Goal: Task Accomplishment & Management: Manage account settings

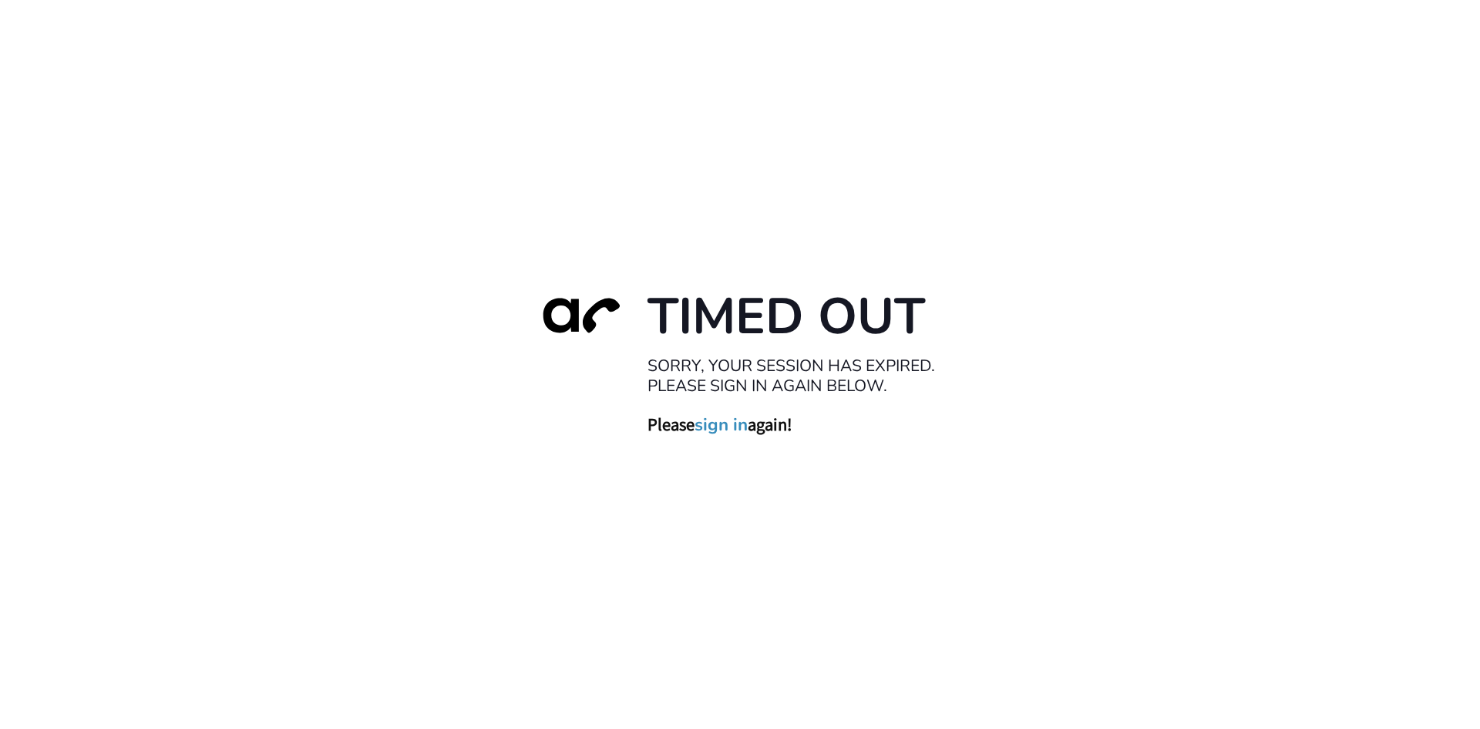
click at [742, 433] on link "sign in" at bounding box center [721, 424] width 53 height 22
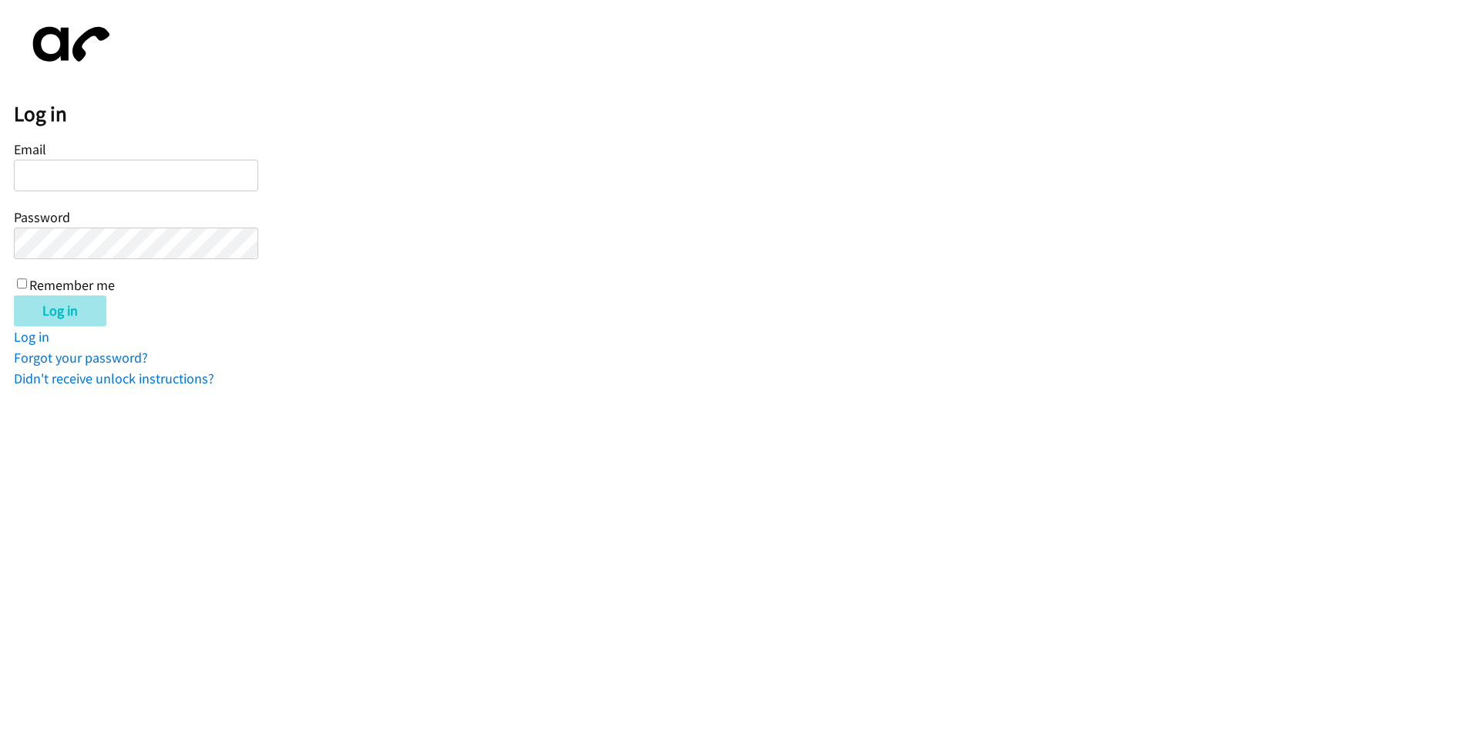
type input "[EMAIL_ADDRESS][DOMAIN_NAME]"
click at [51, 311] on input "Log in" at bounding box center [60, 310] width 93 height 31
